Goal: Information Seeking & Learning: Learn about a topic

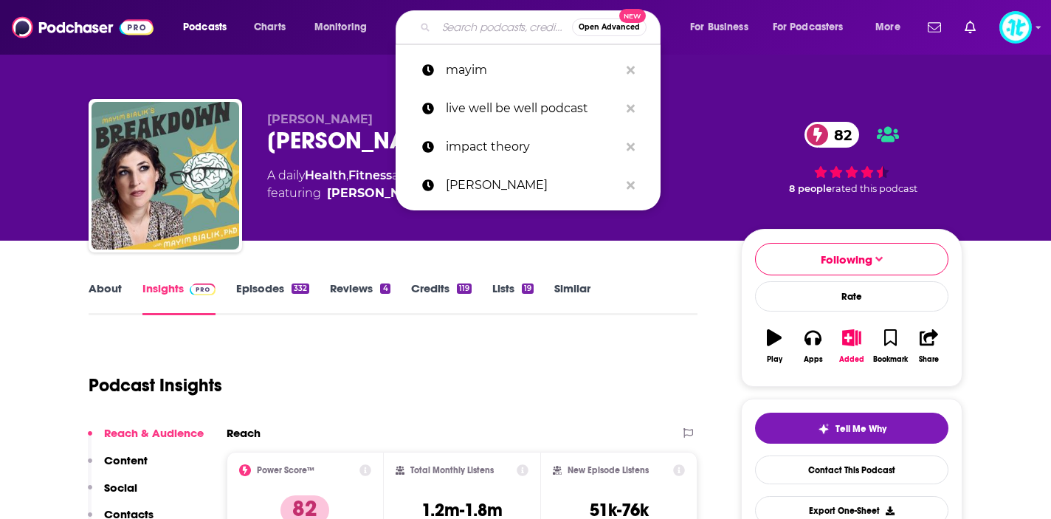
click at [488, 21] on input "Search podcasts, credits, & more..." at bounding box center [504, 27] width 136 height 24
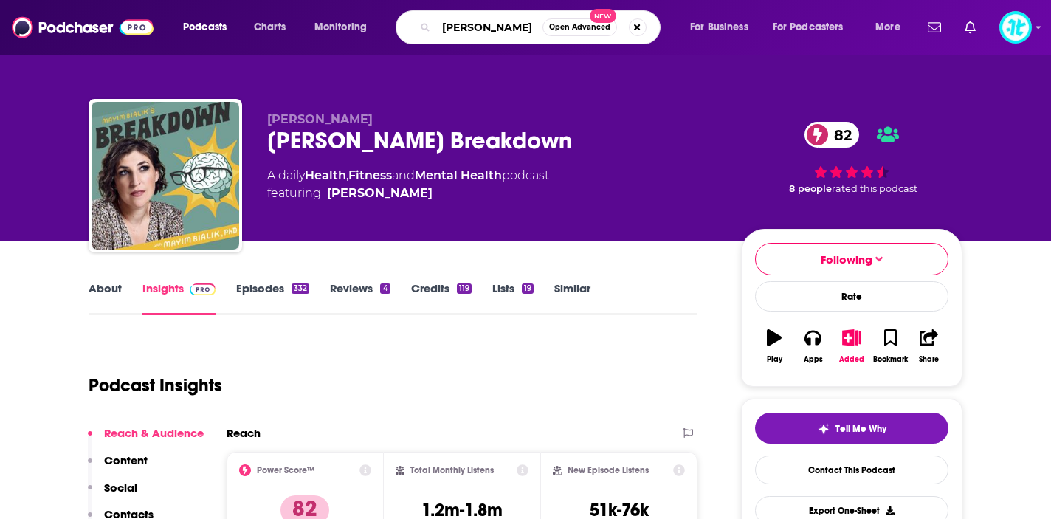
type input "[PERSON_NAME]"
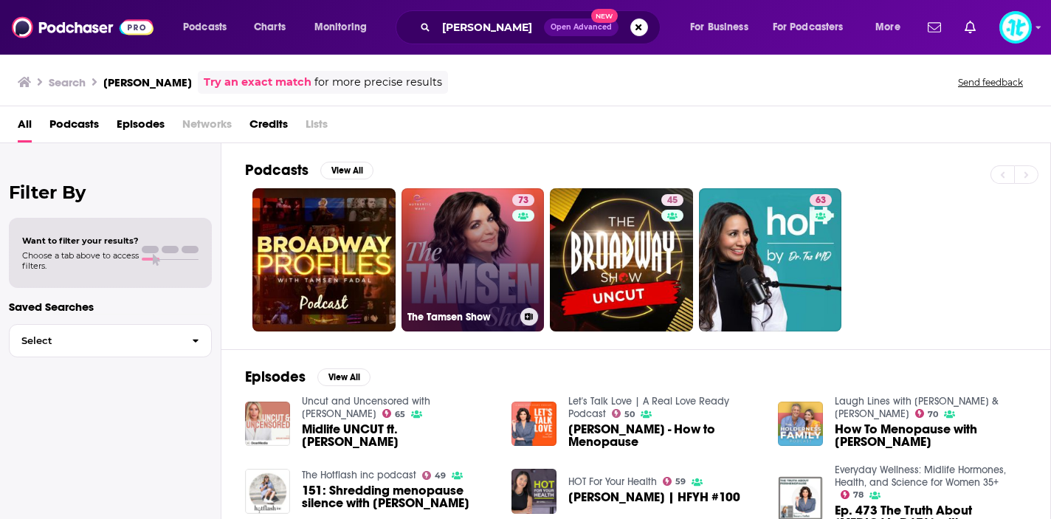
click at [434, 293] on link "73 The Tamsen Show" at bounding box center [472, 259] width 143 height 143
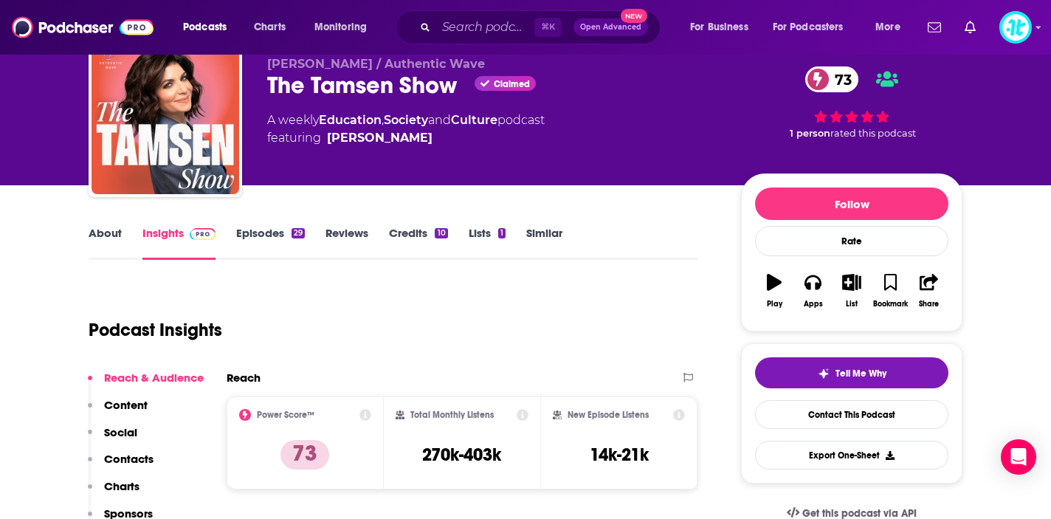
scroll to position [58, 0]
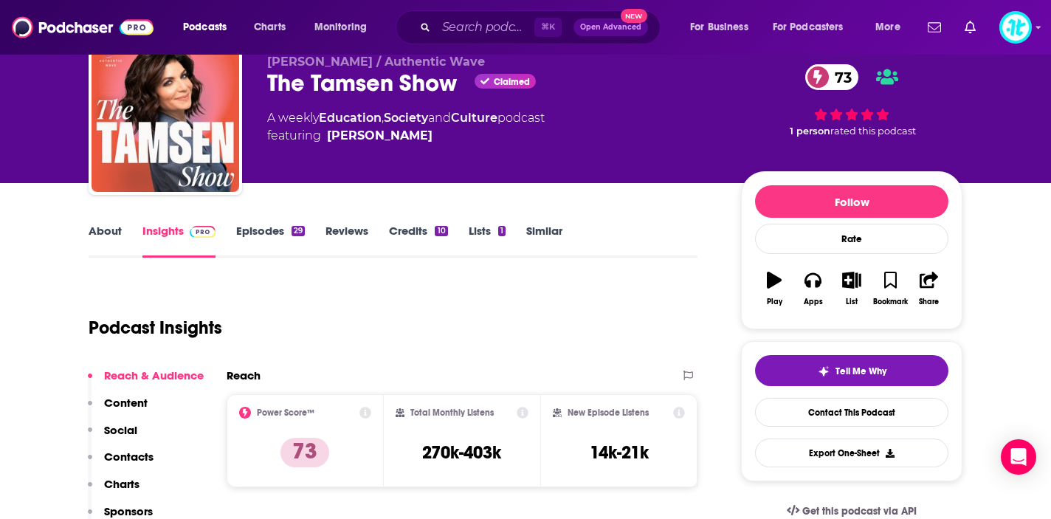
click at [272, 235] on link "Episodes 29" at bounding box center [270, 241] width 69 height 34
